Goal: Transaction & Acquisition: Purchase product/service

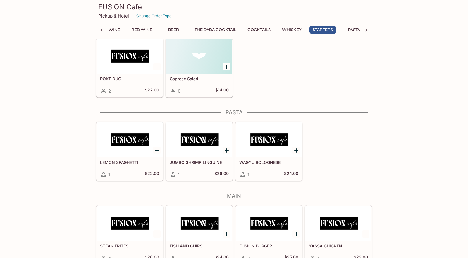
scroll to position [802, 0]
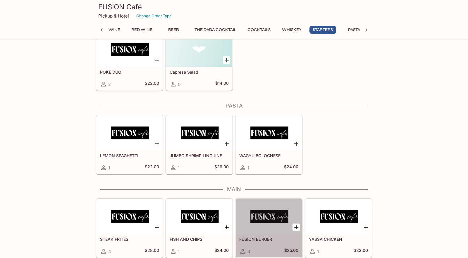
click at [269, 229] on div at bounding box center [269, 216] width 66 height 35
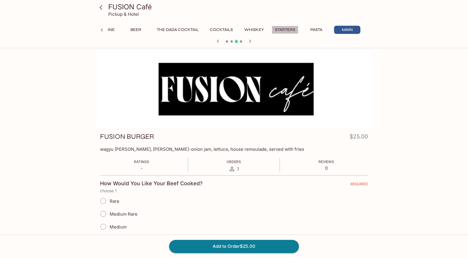
click at [282, 28] on button "Starters" at bounding box center [285, 30] width 27 height 8
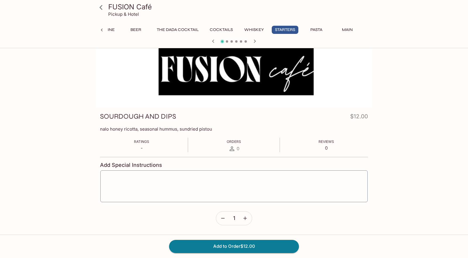
scroll to position [51, 0]
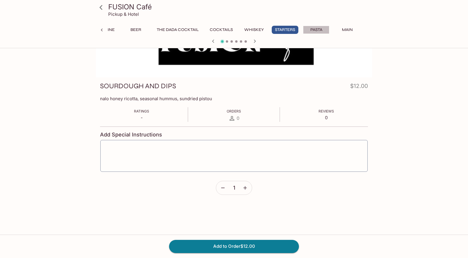
click at [319, 28] on button "Pasta" at bounding box center [316, 30] width 26 height 8
click at [348, 29] on button "Main" at bounding box center [347, 30] width 26 height 8
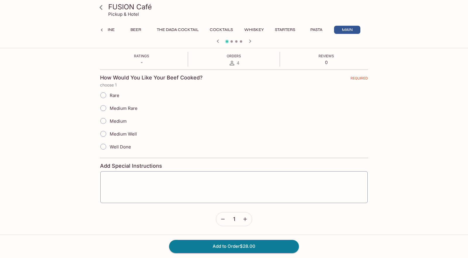
scroll to position [0, 0]
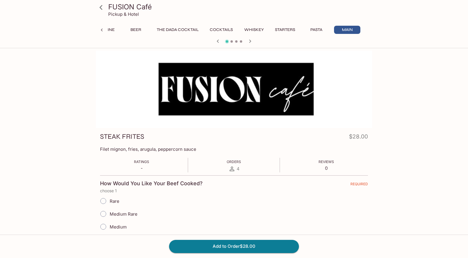
click at [232, 41] on span at bounding box center [231, 41] width 2 height 2
click at [250, 41] on icon "button" at bounding box center [250, 41] width 7 height 7
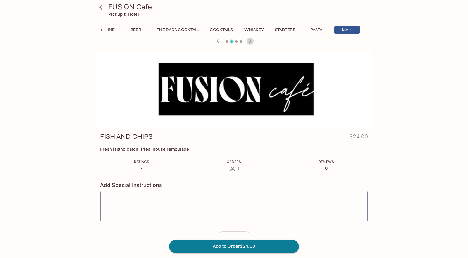
click at [250, 41] on icon "button" at bounding box center [250, 40] width 2 height 3
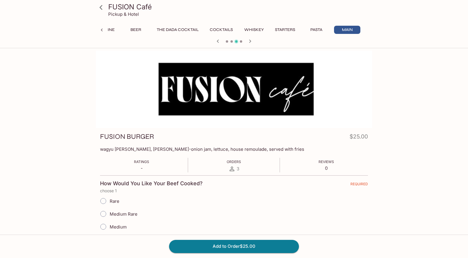
click at [217, 41] on icon "button" at bounding box center [217, 41] width 7 height 7
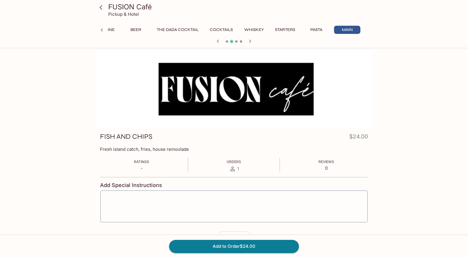
click at [251, 41] on icon "button" at bounding box center [250, 40] width 2 height 3
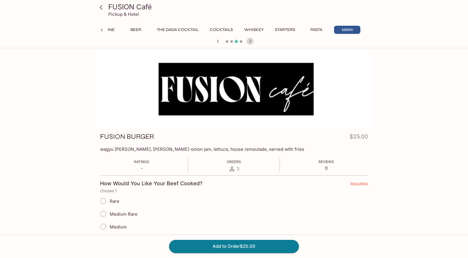
click at [251, 41] on icon "button" at bounding box center [250, 40] width 2 height 3
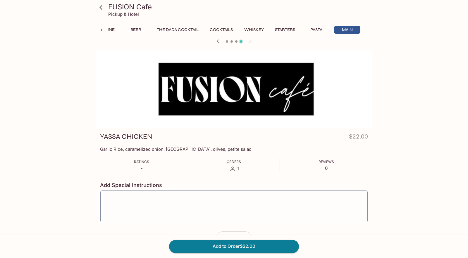
click at [251, 41] on div at bounding box center [234, 41] width 281 height 9
click at [217, 41] on icon "button" at bounding box center [217, 41] width 7 height 7
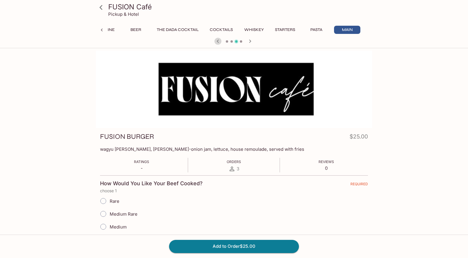
click at [217, 41] on icon "button" at bounding box center [217, 41] width 7 height 7
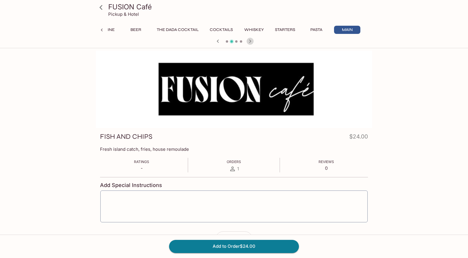
click at [251, 43] on icon "button" at bounding box center [250, 41] width 7 height 7
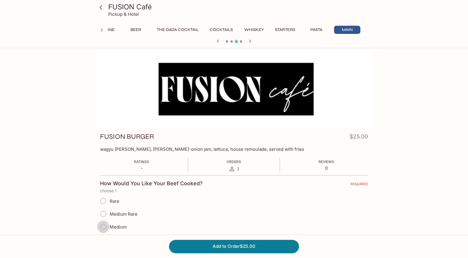
click at [103, 224] on input "Medium" at bounding box center [103, 227] width 12 height 12
radio input "true"
click at [102, 215] on input "Medium Rare" at bounding box center [103, 214] width 12 height 12
radio input "true"
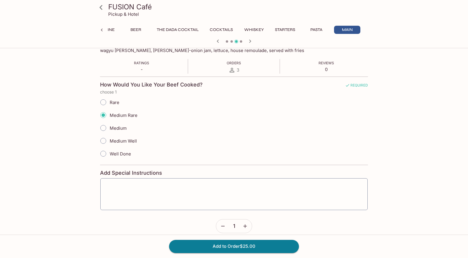
scroll to position [106, 0]
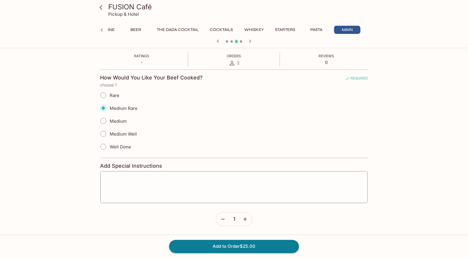
click at [104, 122] on input "Medium" at bounding box center [103, 121] width 12 height 12
radio input "true"
click at [232, 248] on button "Add to Order $25.00" at bounding box center [234, 246] width 130 height 13
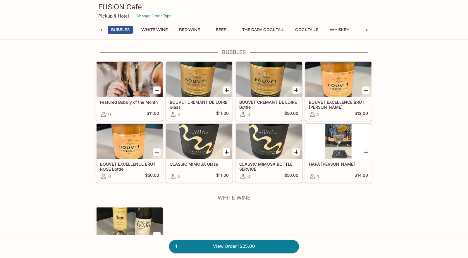
scroll to position [0, 2]
click at [201, 27] on button "Red Wine" at bounding box center [189, 30] width 27 height 8
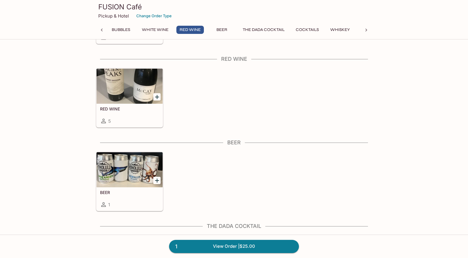
scroll to position [229, 0]
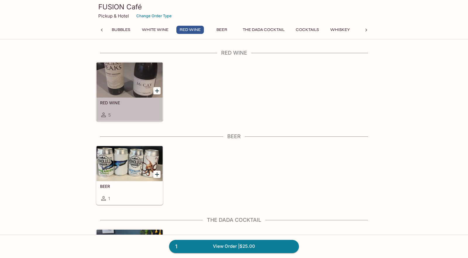
click at [133, 75] on div at bounding box center [130, 80] width 66 height 35
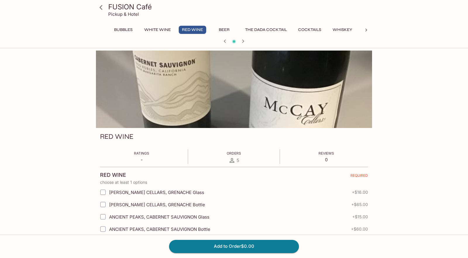
click at [323, 27] on button "Cocktails" at bounding box center [310, 30] width 30 height 8
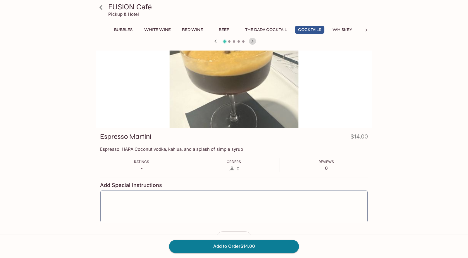
click at [253, 40] on icon "button" at bounding box center [252, 41] width 7 height 7
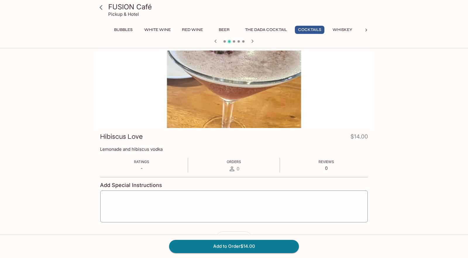
click at [253, 40] on icon "button" at bounding box center [252, 41] width 7 height 7
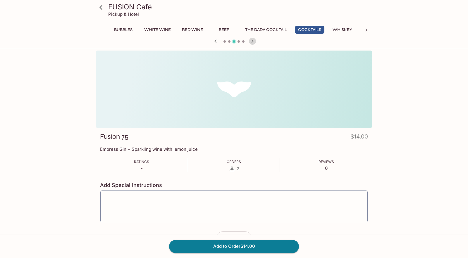
click at [253, 40] on icon "button" at bounding box center [252, 41] width 7 height 7
click at [101, 7] on icon at bounding box center [101, 7] width 10 height 10
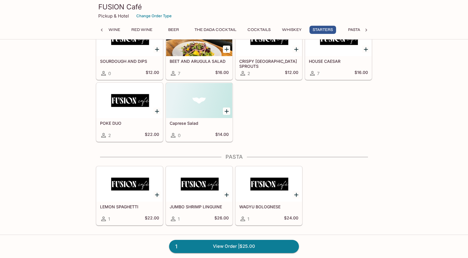
scroll to position [750, 0]
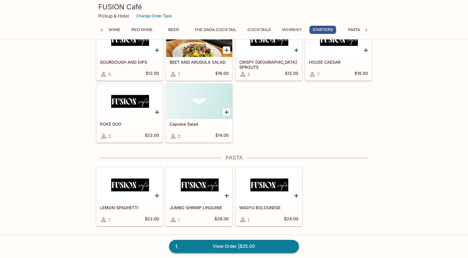
click at [194, 243] on link "1 View Order | $25.00" at bounding box center [234, 246] width 130 height 13
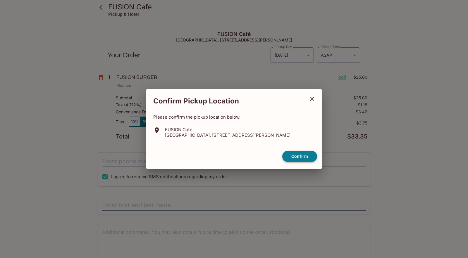
click at [305, 156] on button "Confirm" at bounding box center [299, 156] width 35 height 11
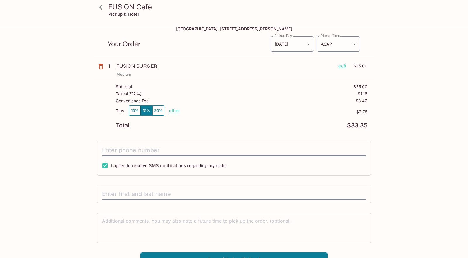
scroll to position [14, 0]
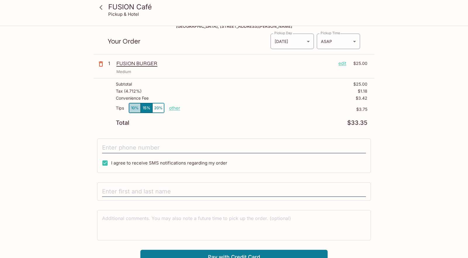
click at [135, 107] on button "10%" at bounding box center [135, 108] width 12 height 10
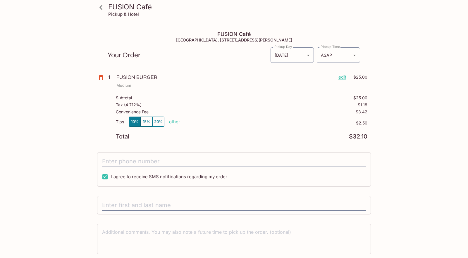
click at [148, 121] on button "15%" at bounding box center [147, 122] width 12 height 10
click at [135, 120] on button "10%" at bounding box center [135, 122] width 12 height 10
click at [147, 124] on button "15%" at bounding box center [147, 122] width 12 height 10
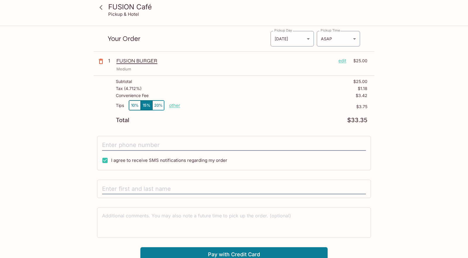
scroll to position [21, 0]
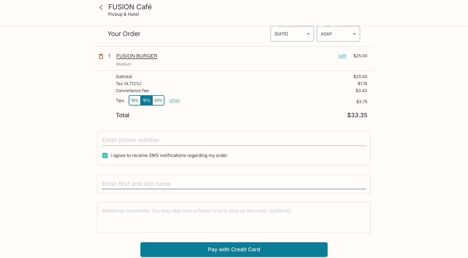
click at [133, 141] on input "tel" at bounding box center [234, 140] width 264 height 11
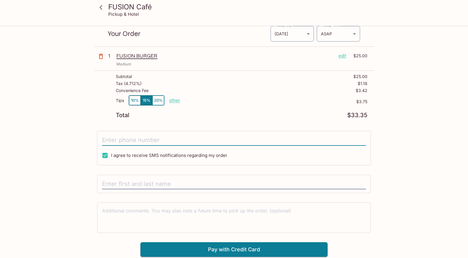
type input "[PHONE_NUMBER]"
click at [158, 182] on input "text" at bounding box center [234, 184] width 264 height 11
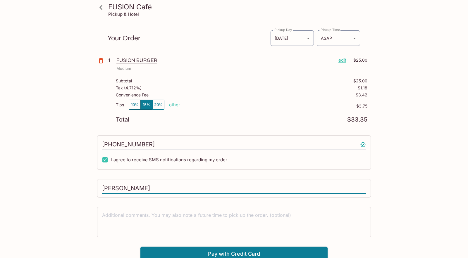
scroll to position [26, 0]
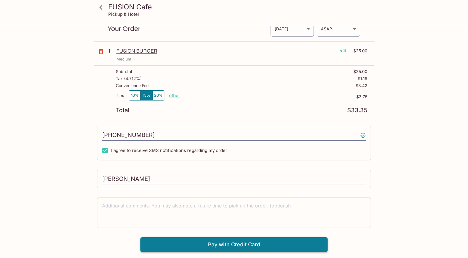
type input "[PERSON_NAME]"
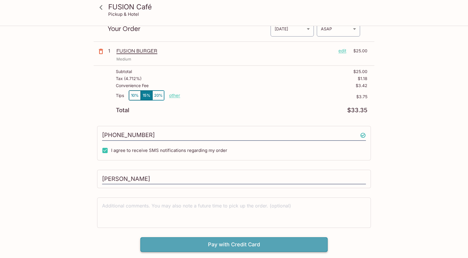
click at [195, 243] on button "Pay with Credit Card" at bounding box center [233, 245] width 187 height 15
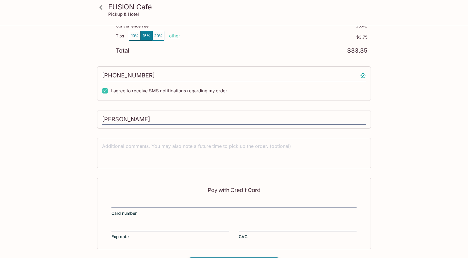
scroll to position [109, 0]
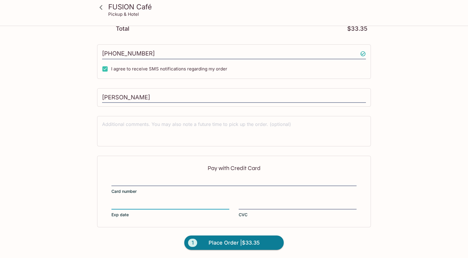
click at [245, 202] on div at bounding box center [298, 206] width 118 height 8
click at [245, 202] on input "CVC" at bounding box center [298, 202] width 118 height 0
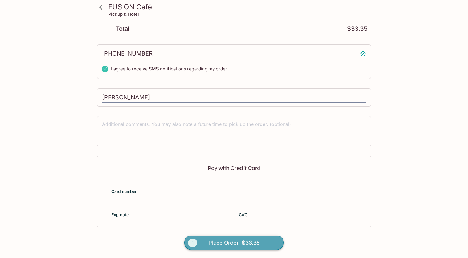
click at [223, 245] on span "Place Order | $33.35" at bounding box center [234, 242] width 51 height 9
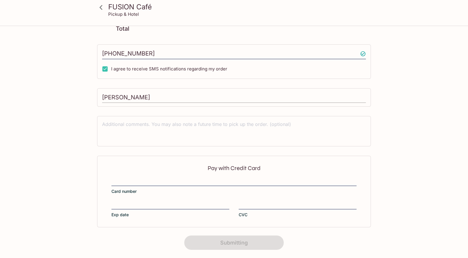
scroll to position [83, 0]
